Goal: Task Accomplishment & Management: Use online tool/utility

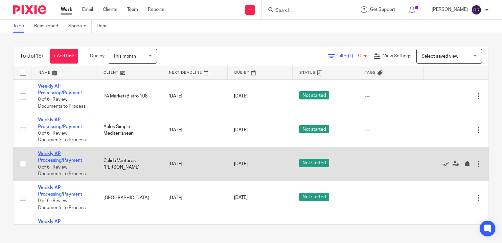
click at [55, 160] on link "Weekly AP Processing/Payment" at bounding box center [60, 156] width 44 height 11
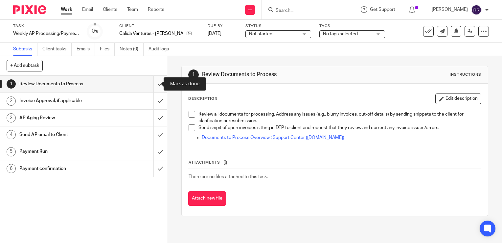
click at [149, 86] on input "submit" at bounding box center [83, 84] width 167 height 16
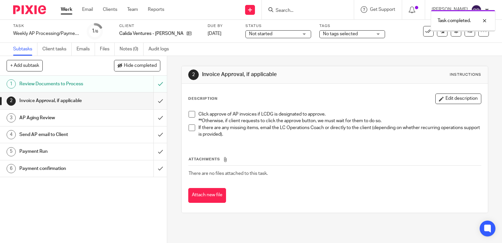
drag, startPoint x: 0, startPoint y: 0, endPoint x: 155, endPoint y: 101, distance: 185.1
click at [155, 101] on input "submit" at bounding box center [83, 100] width 167 height 16
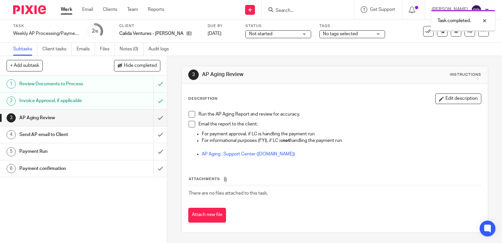
click at [65, 12] on link "Work" at bounding box center [67, 9] width 12 height 7
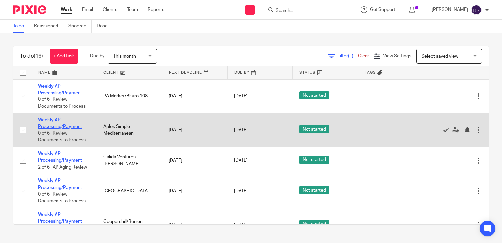
click at [62, 126] on link "Weekly AP Processing/Payment" at bounding box center [60, 122] width 44 height 11
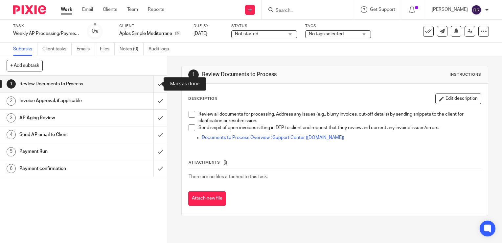
click at [151, 85] on input "submit" at bounding box center [83, 84] width 167 height 16
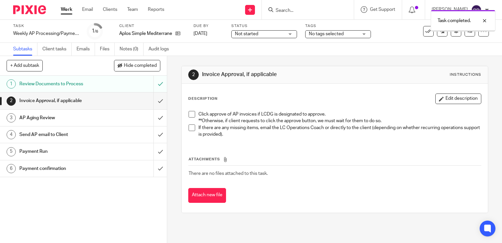
click at [155, 103] on input "submit" at bounding box center [83, 100] width 167 height 16
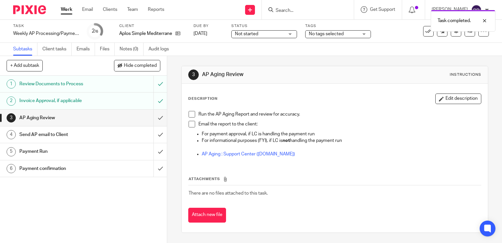
click at [67, 11] on link "Work" at bounding box center [67, 9] width 12 height 7
